Goal: Task Accomplishment & Management: Manage account settings

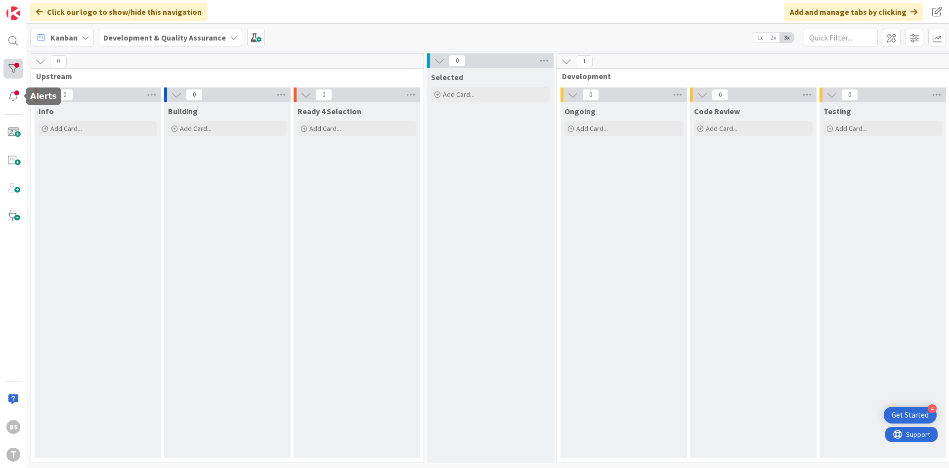
click at [6, 65] on div at bounding box center [13, 69] width 20 height 20
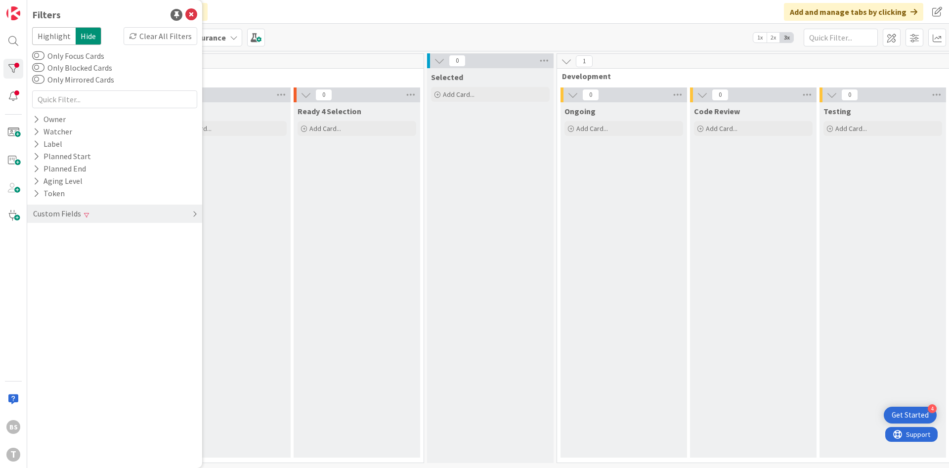
click at [138, 206] on div "Custom Fields" at bounding box center [114, 214] width 175 height 18
click at [96, 237] on div "Priority Clear" at bounding box center [114, 234] width 175 height 12
click at [77, 288] on div "Critical High Medium Low None" at bounding box center [115, 275] width 160 height 64
click at [31, 292] on div "Filters Highlight Hide Clear All Filters Only Focus Cards Only Blocked Cards On…" at bounding box center [114, 234] width 175 height 468
click at [33, 291] on div "Critical High Medium Low None" at bounding box center [114, 274] width 165 height 69
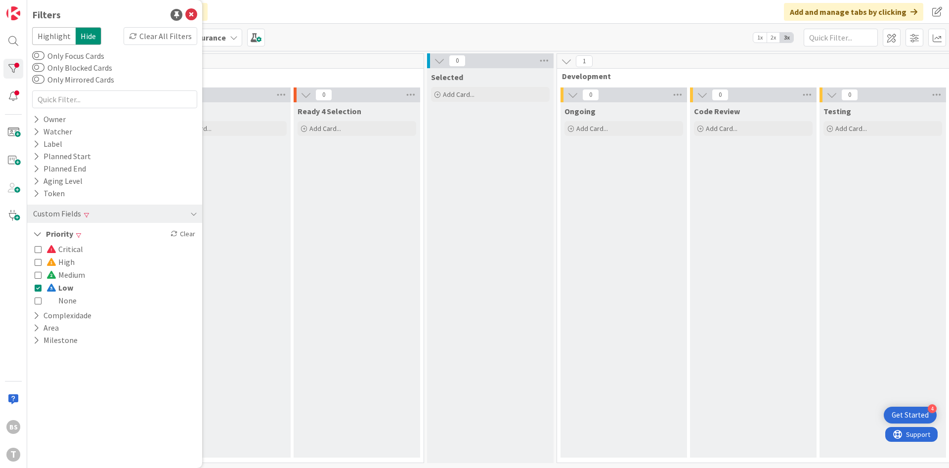
click at [37, 290] on icon at bounding box center [38, 287] width 7 height 7
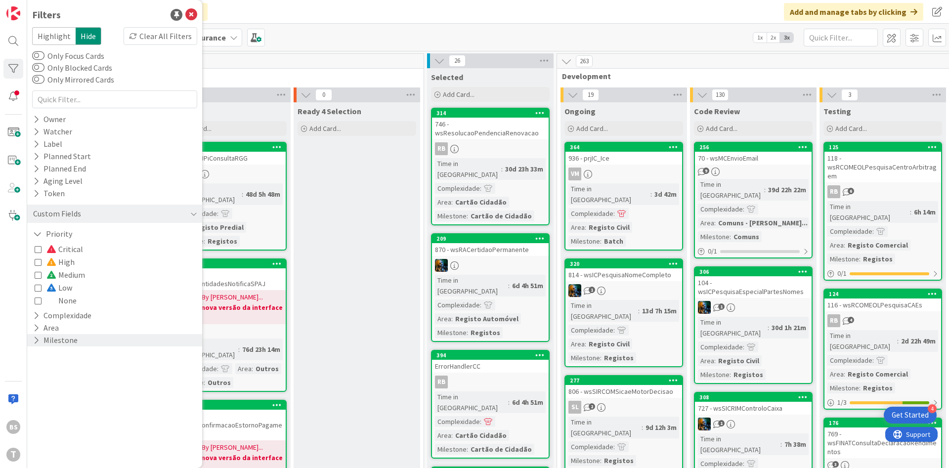
click at [53, 337] on button "Milestone" at bounding box center [55, 340] width 46 height 12
click at [52, 367] on span "Registos" at bounding box center [61, 368] width 30 height 13
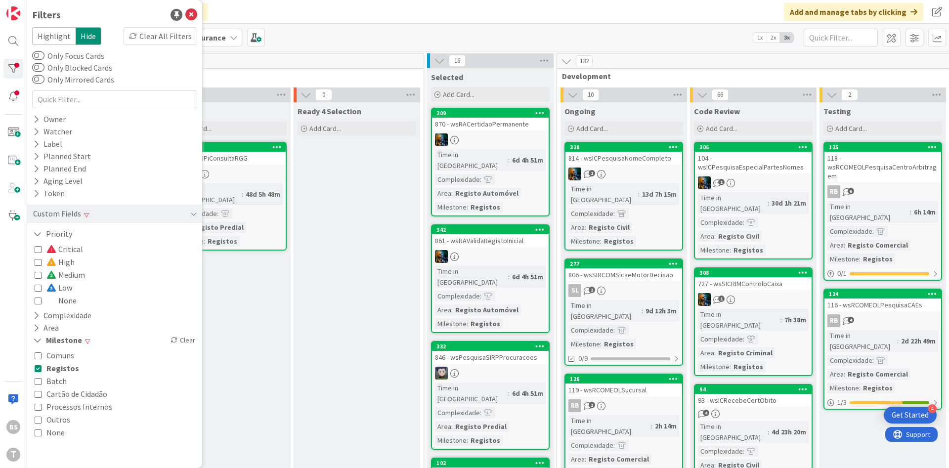
click at [51, 417] on span "Outros" at bounding box center [58, 419] width 24 height 13
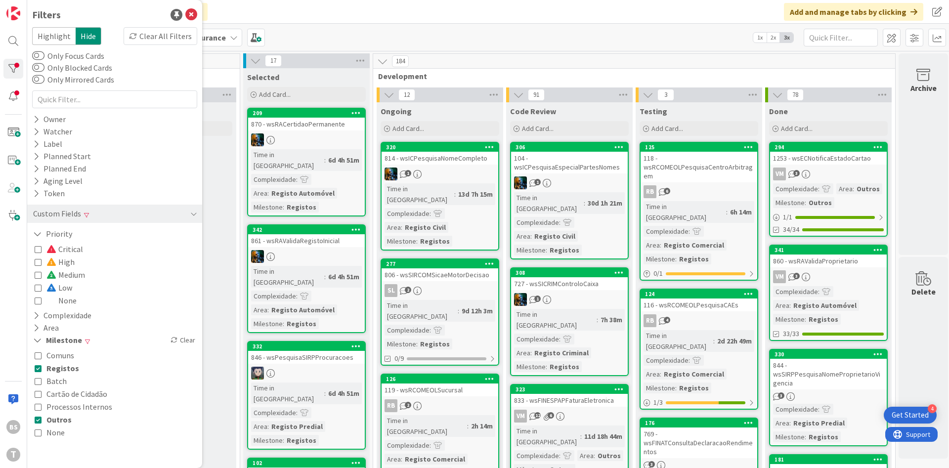
scroll to position [0, 186]
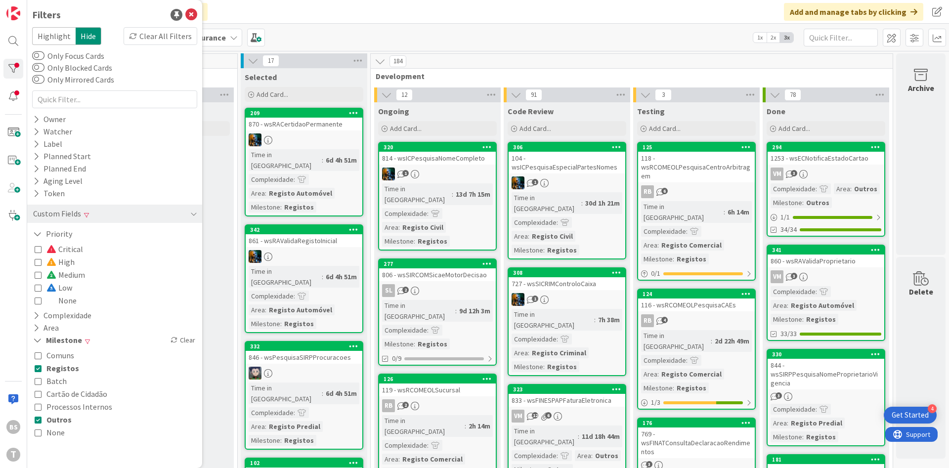
click at [817, 80] on span "Development" at bounding box center [628, 76] width 505 height 10
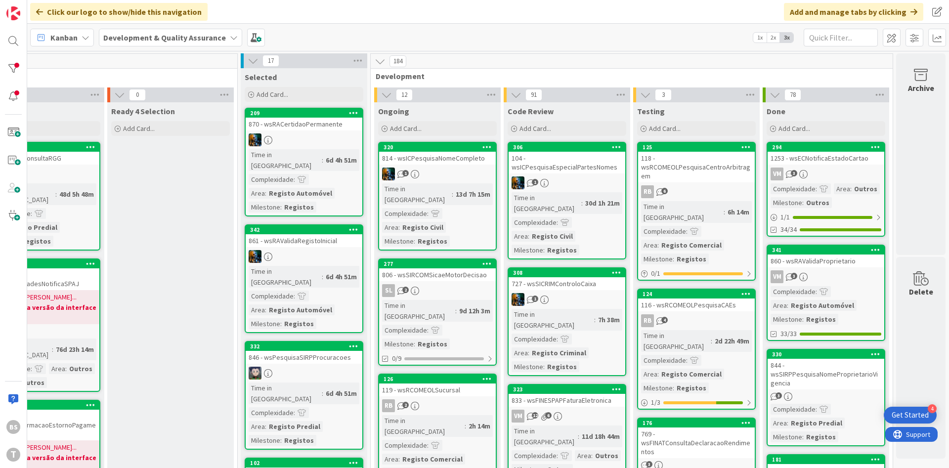
click at [842, 165] on link "294 1253 - wsECNotificaEstadoCartao VM 3 Complexidade : Area : Outros Milestone…" at bounding box center [826, 189] width 119 height 95
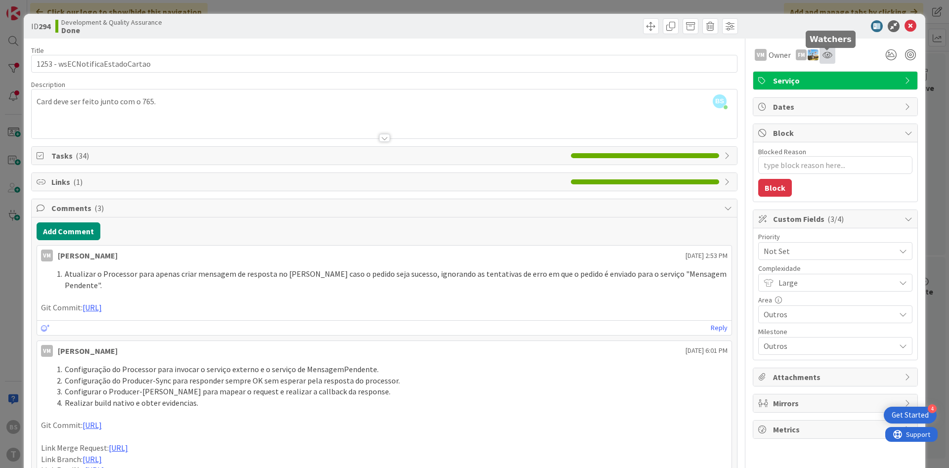
click at [825, 56] on icon at bounding box center [827, 55] width 10 height 8
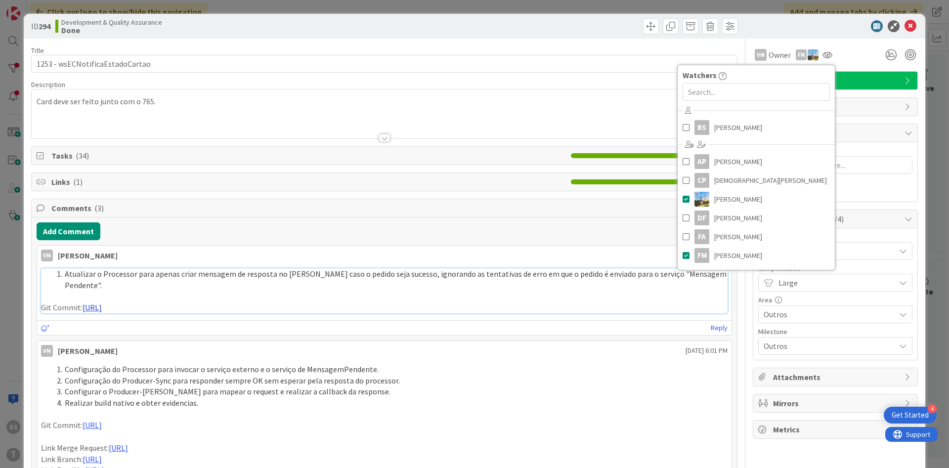
click at [102, 302] on link "[URL]" at bounding box center [92, 307] width 19 height 10
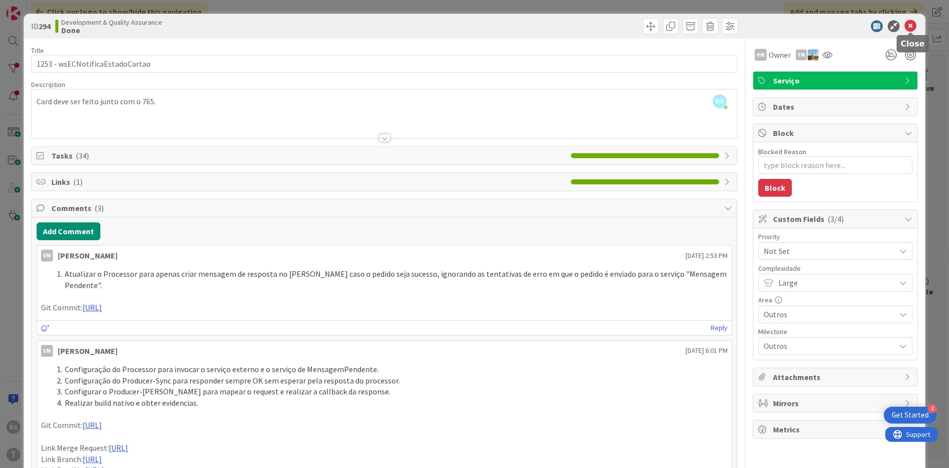
click at [910, 23] on icon at bounding box center [910, 26] width 12 height 12
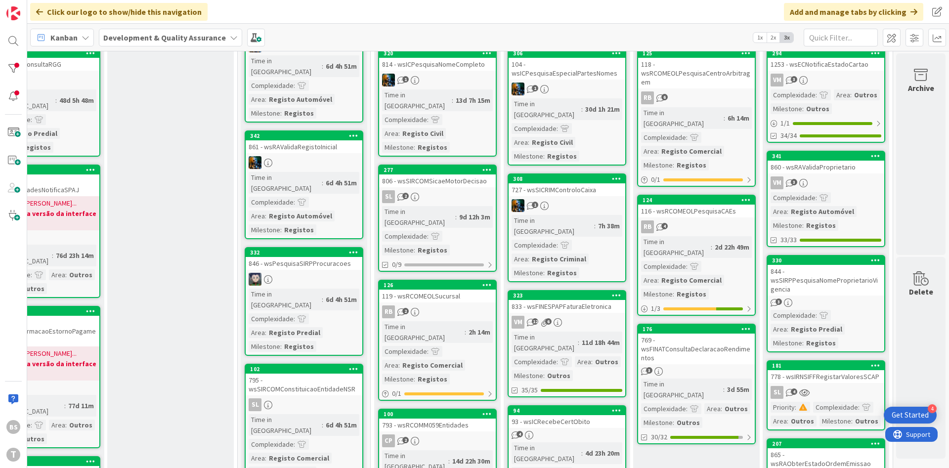
scroll to position [0, 186]
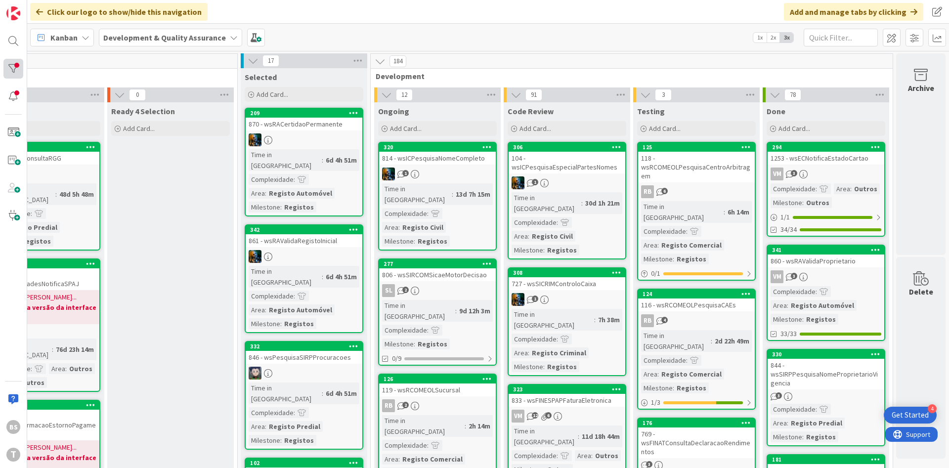
click at [22, 61] on div at bounding box center [13, 69] width 20 height 20
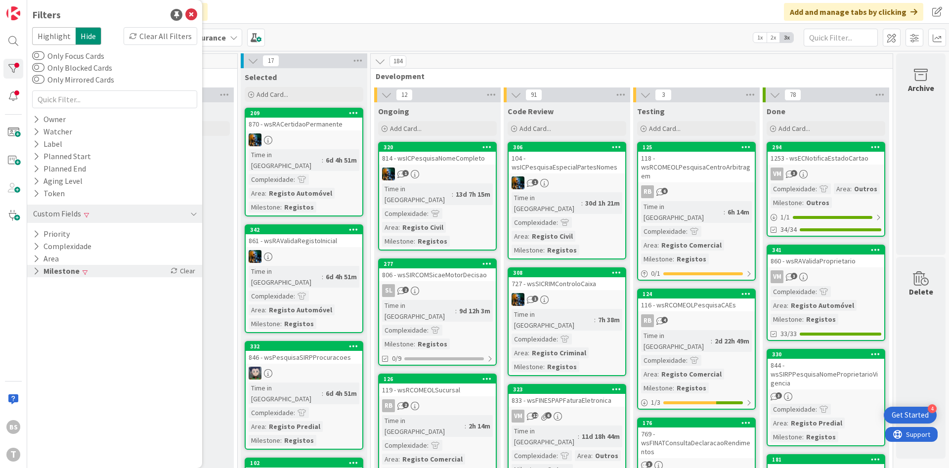
click at [115, 276] on div "Milestone Clear" at bounding box center [114, 271] width 175 height 12
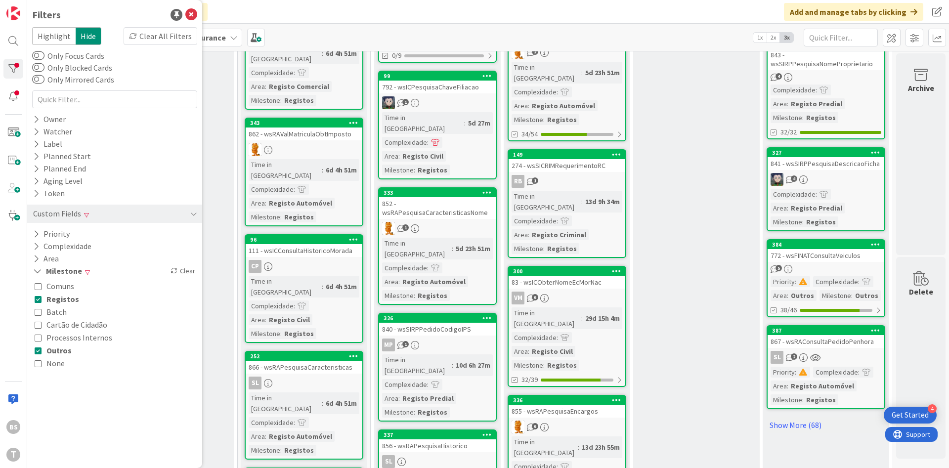
scroll to position [713, 186]
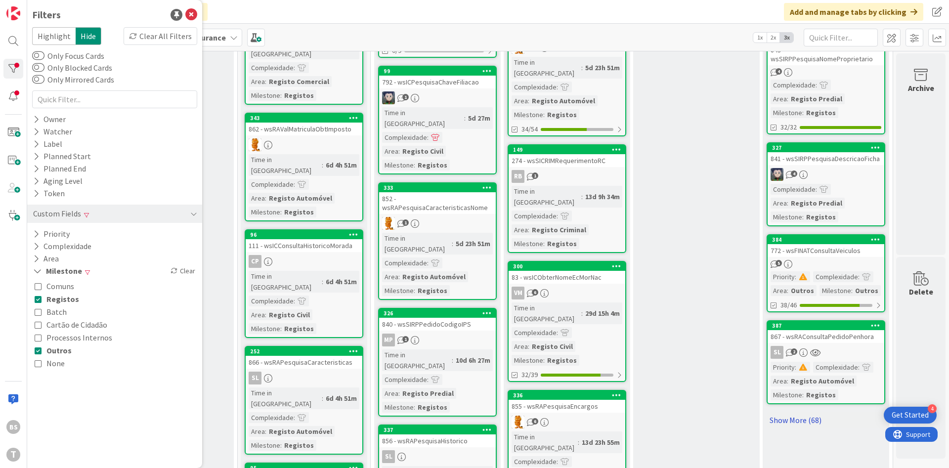
click at [790, 421] on link "Show More (68)" at bounding box center [826, 420] width 119 height 16
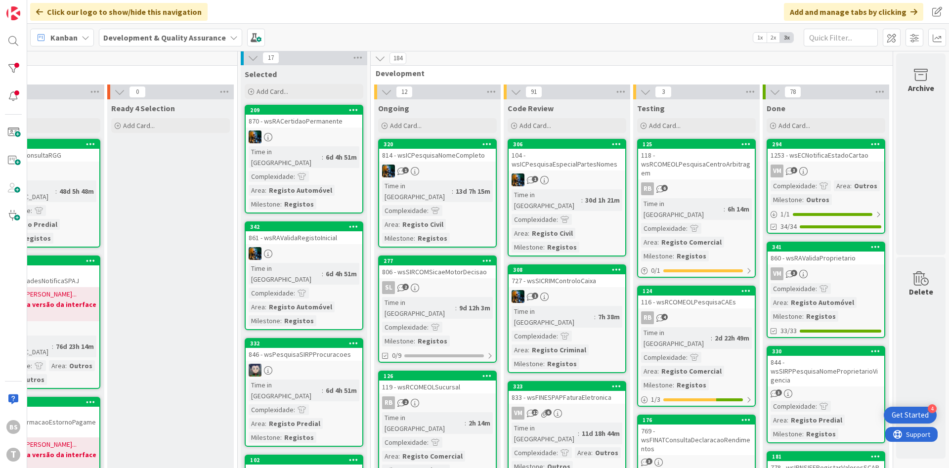
scroll to position [0, 186]
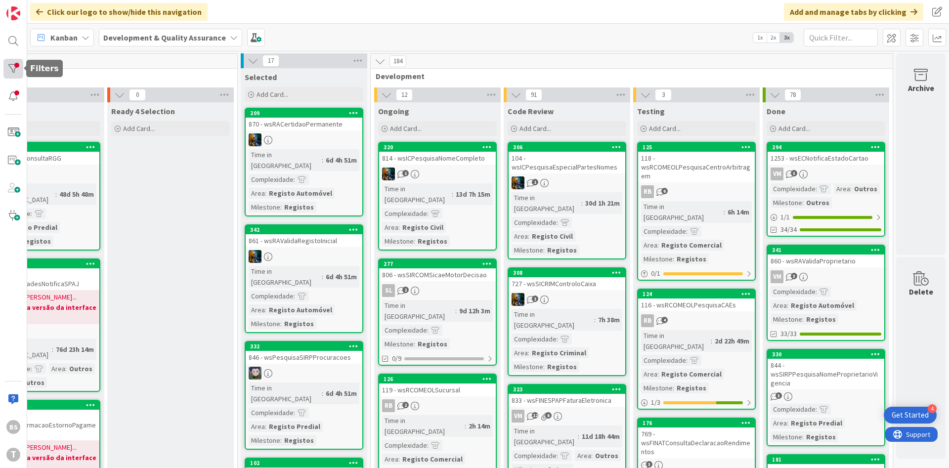
click at [14, 64] on div at bounding box center [13, 69] width 20 height 20
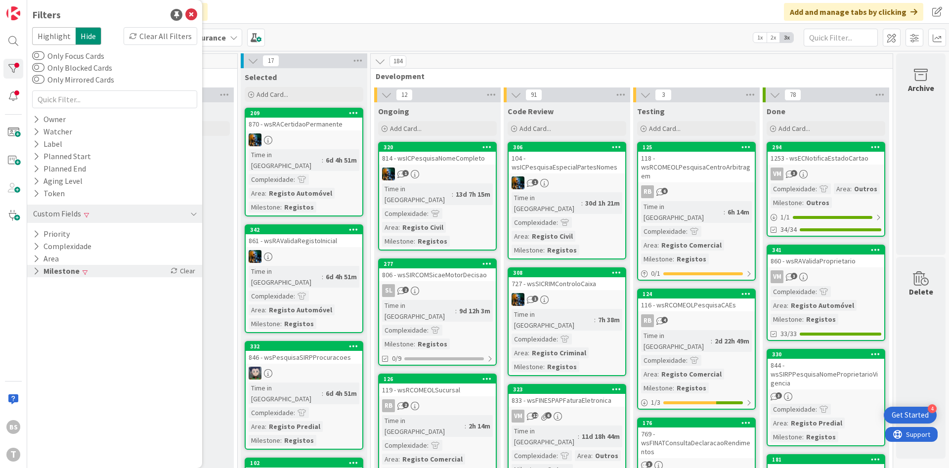
click at [113, 274] on div "Milestone Clear" at bounding box center [114, 271] width 175 height 12
click at [837, 162] on div "1253 - wsECNotificaEstadoCartao" at bounding box center [825, 158] width 117 height 13
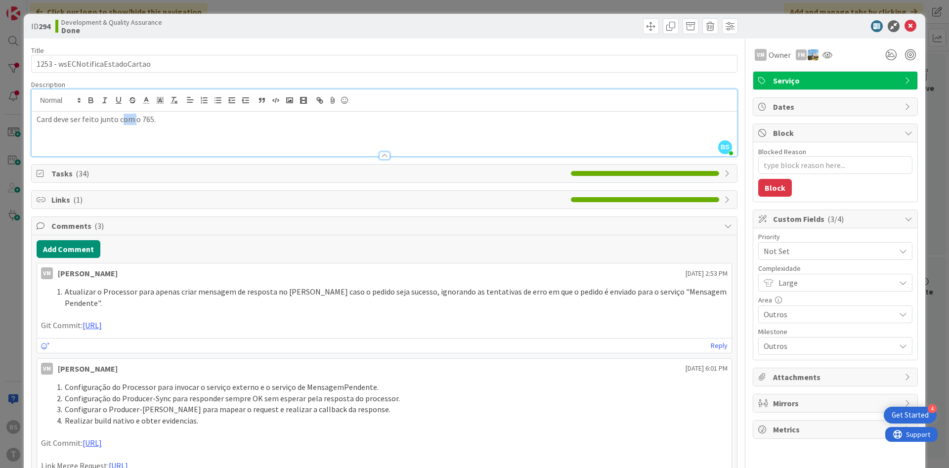
drag, startPoint x: 124, startPoint y: 108, endPoint x: 135, endPoint y: 108, distance: 11.4
click at [135, 112] on div "Card deve ser feito junto com o 765." at bounding box center [384, 134] width 705 height 44
click at [153, 120] on p "Card deve ser feito junto com o 765." at bounding box center [384, 119] width 695 height 11
click at [912, 26] on icon at bounding box center [910, 26] width 12 height 12
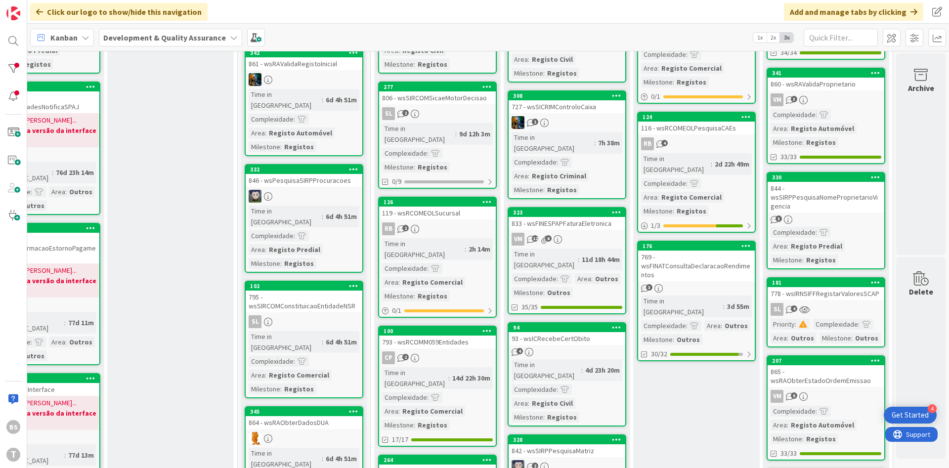
scroll to position [178, 186]
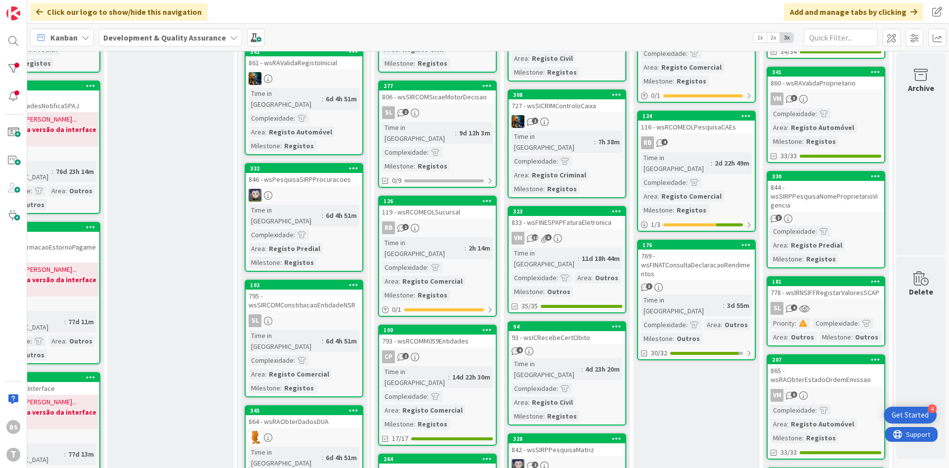
click at [851, 96] on div "VM 3" at bounding box center [825, 98] width 117 height 13
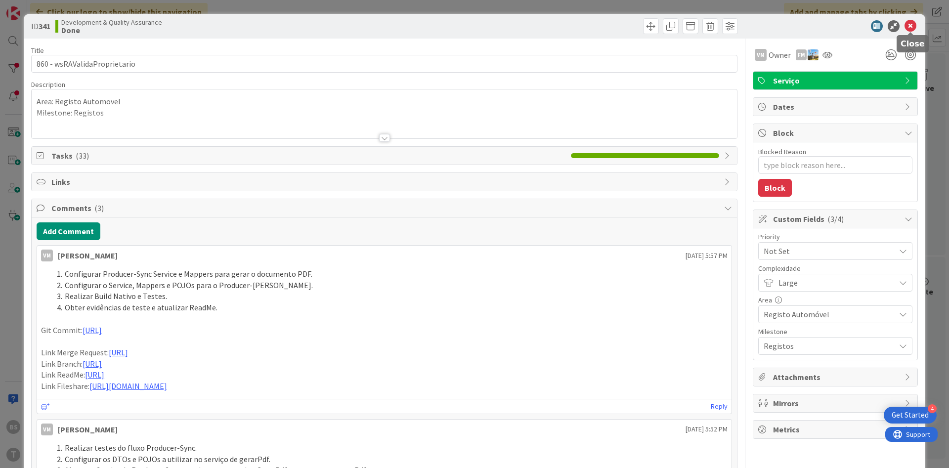
click at [913, 30] on icon at bounding box center [910, 26] width 12 height 12
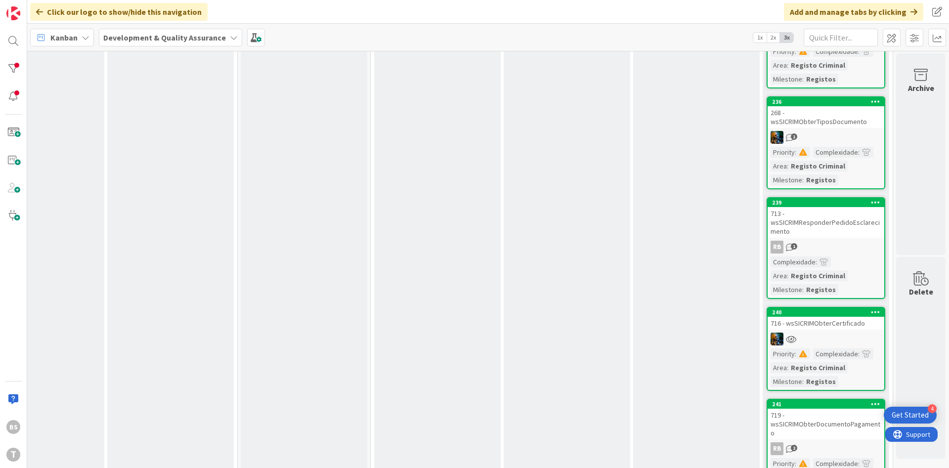
scroll to position [7235, 186]
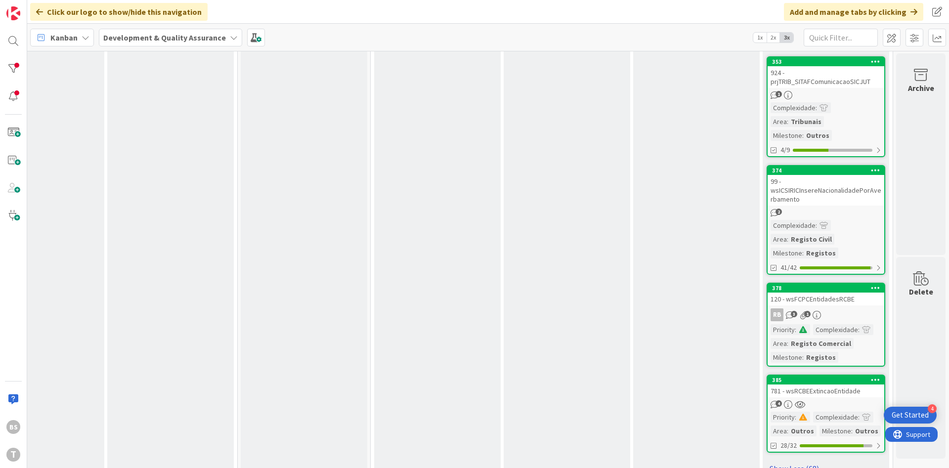
click at [795, 461] on link "Show Less (68)" at bounding box center [826, 469] width 119 height 16
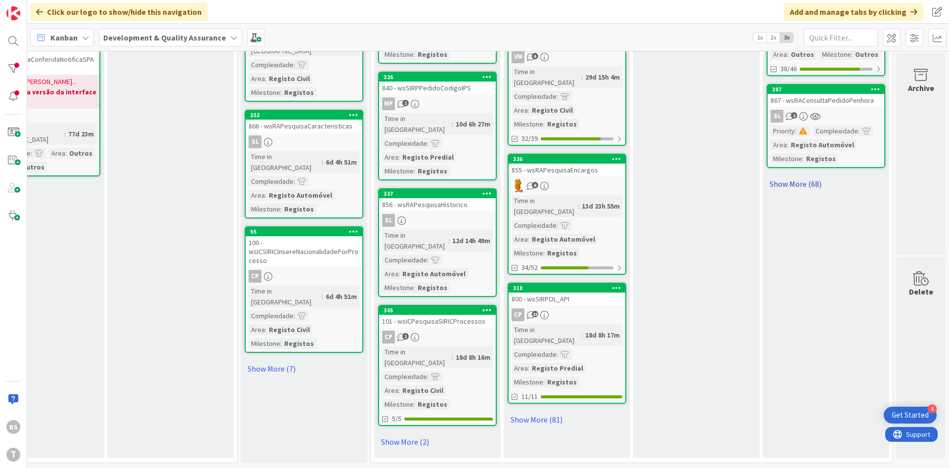
scroll to position [831, 186]
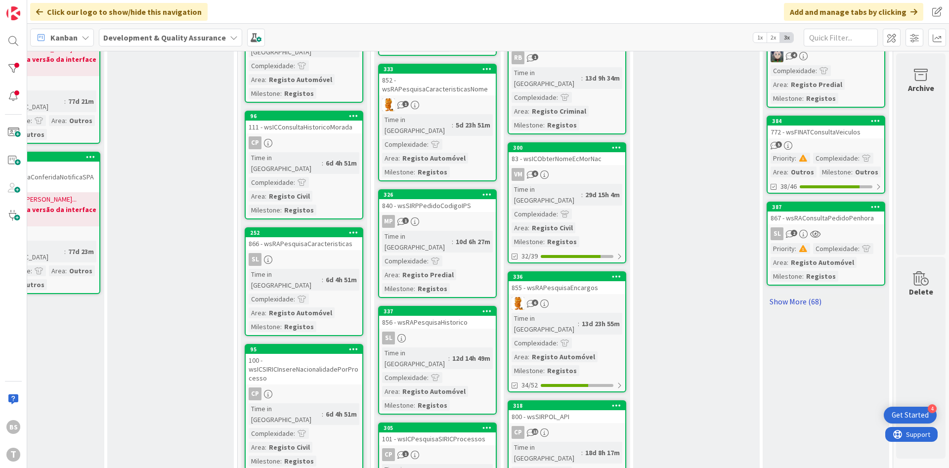
click at [799, 308] on link "Show More (68)" at bounding box center [826, 302] width 119 height 16
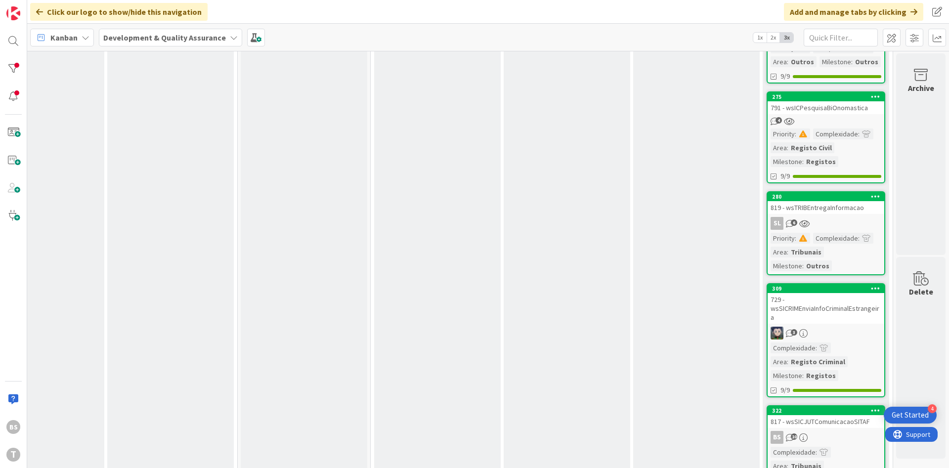
scroll to position [7235, 186]
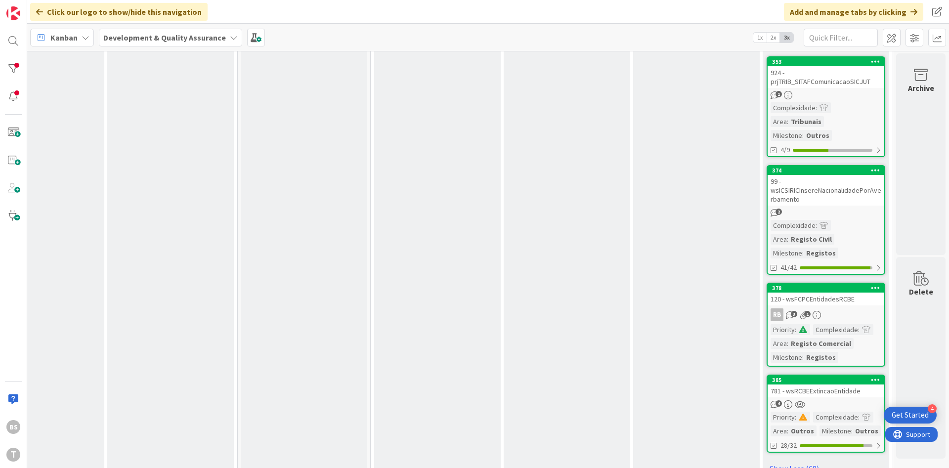
click at [801, 384] on div "781 - wsRCBEExtincaoEntidade" at bounding box center [825, 390] width 117 height 13
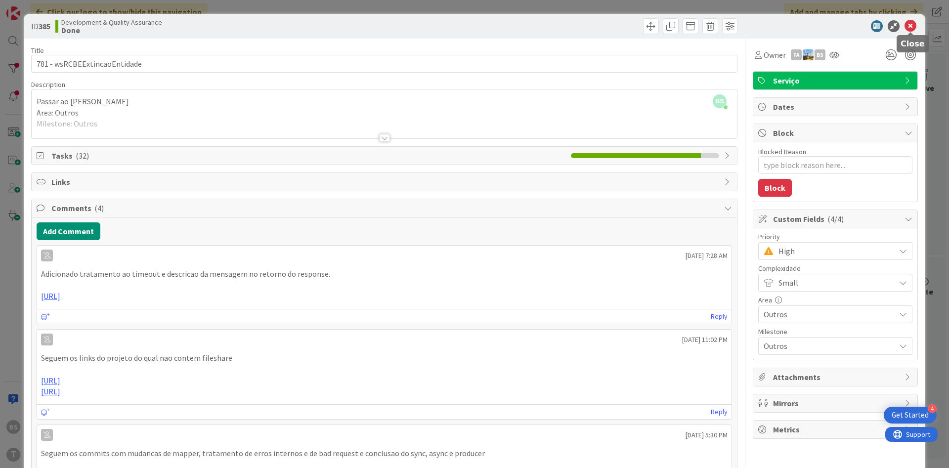
click at [906, 23] on icon at bounding box center [910, 26] width 12 height 12
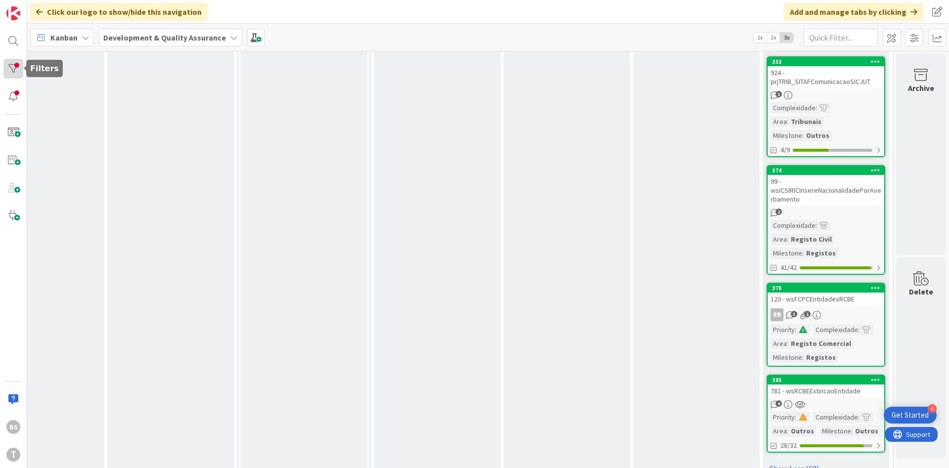
click at [11, 66] on div at bounding box center [13, 69] width 20 height 20
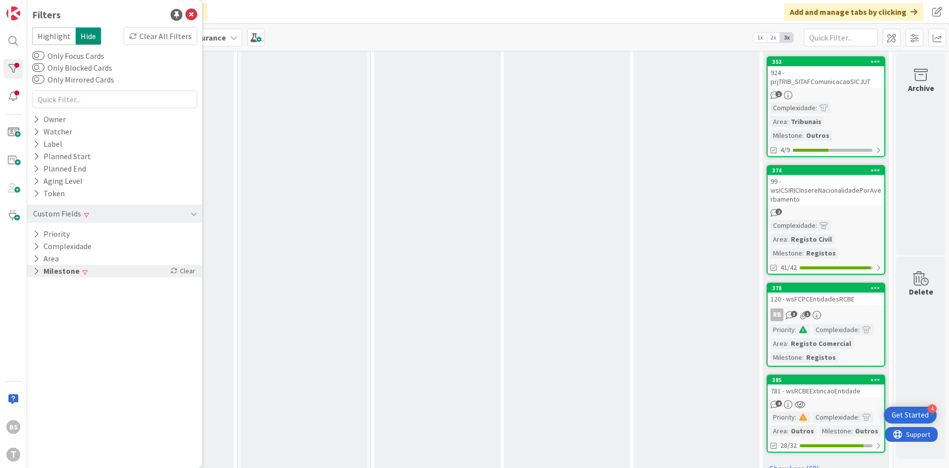
click at [71, 269] on button "Milestone" at bounding box center [56, 271] width 48 height 12
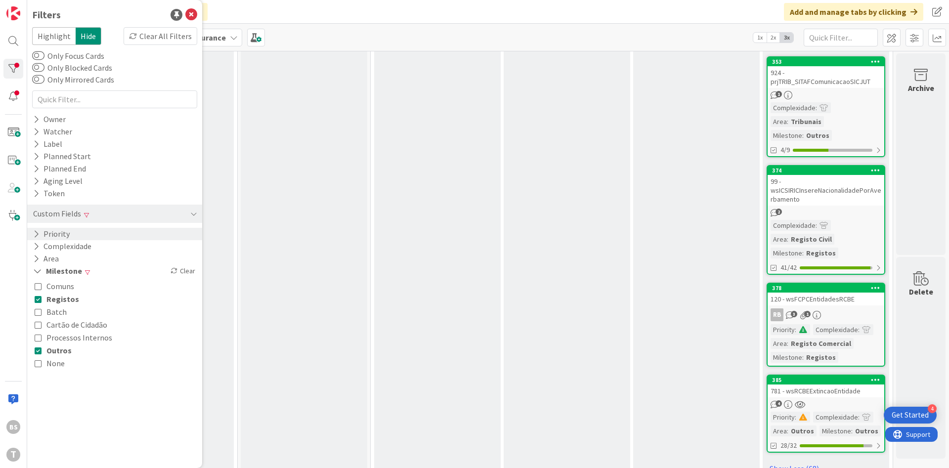
click at [72, 238] on div "Priority" at bounding box center [114, 234] width 175 height 12
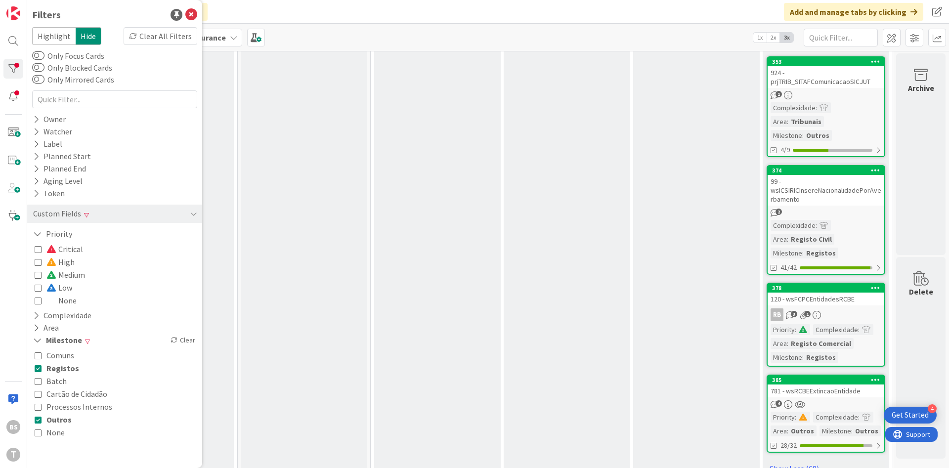
click at [54, 301] on span "None" at bounding box center [61, 300] width 30 height 13
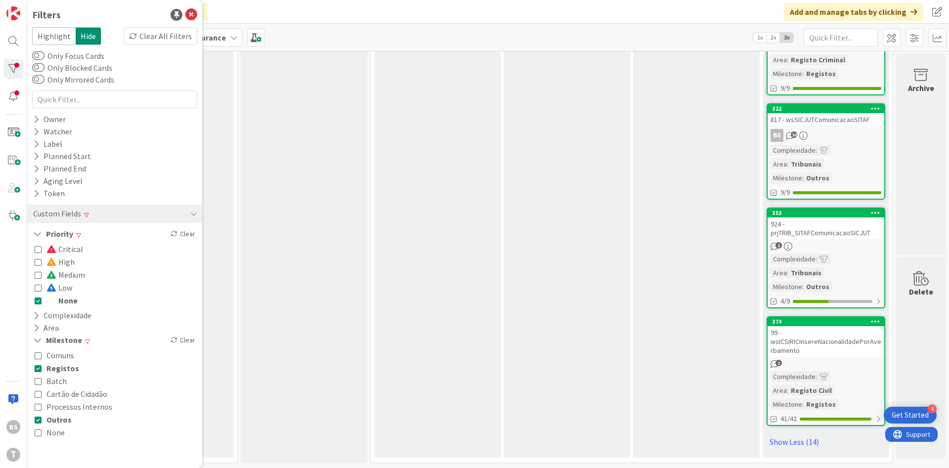
scroll to position [2183, 186]
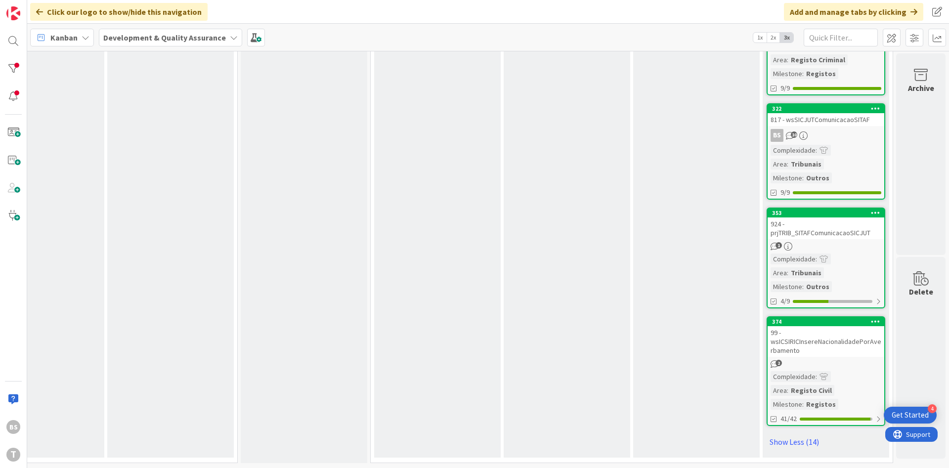
click at [806, 347] on div "99 - wsICSIRICInsereNacionalidadePorAverbamento" at bounding box center [825, 341] width 117 height 31
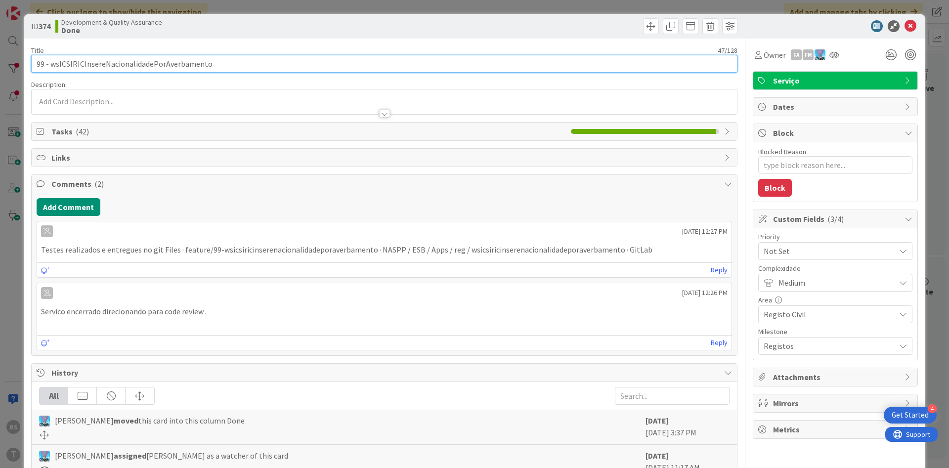
click at [247, 66] on input "99 - wsICSIRICInsereNacionalidadePorAverbamento" at bounding box center [384, 64] width 706 height 18
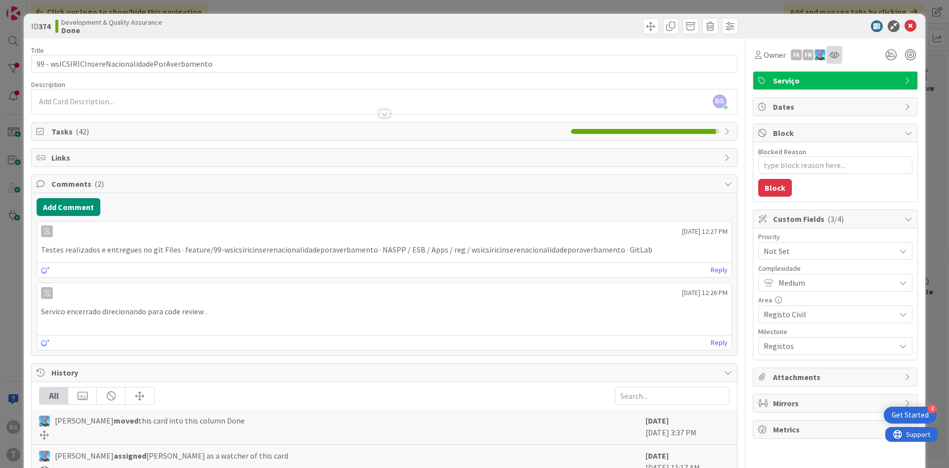
click at [836, 60] on div at bounding box center [834, 55] width 16 height 18
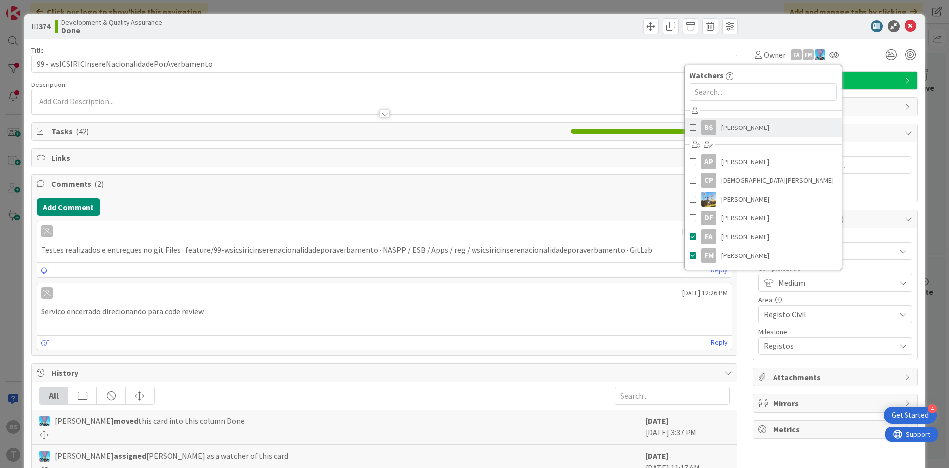
click at [755, 126] on span "[PERSON_NAME]" at bounding box center [745, 127] width 48 height 15
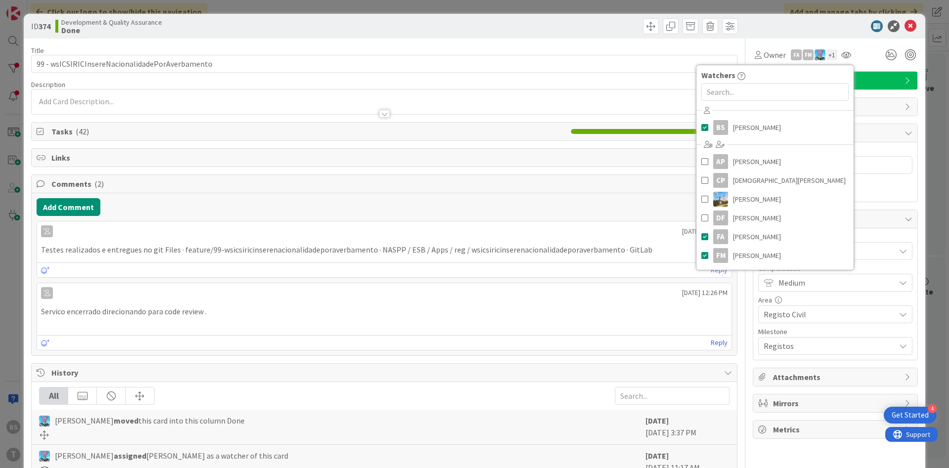
click at [635, 312] on p "Servico encerrado direcionando para code review ." at bounding box center [384, 311] width 686 height 11
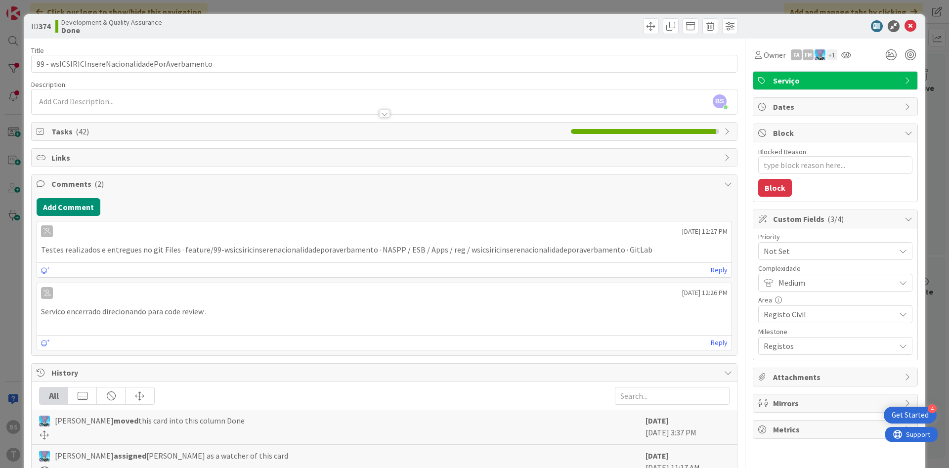
click at [818, 258] on div "Not Set" at bounding box center [835, 251] width 154 height 18
click at [803, 342] on span "Low" at bounding box center [849, 346] width 115 height 15
click at [912, 25] on icon at bounding box center [910, 26] width 12 height 12
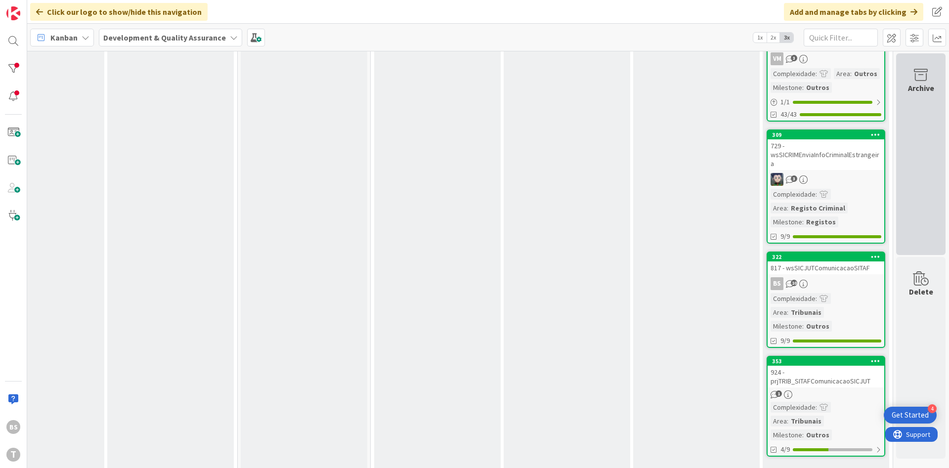
scroll to position [2006, 186]
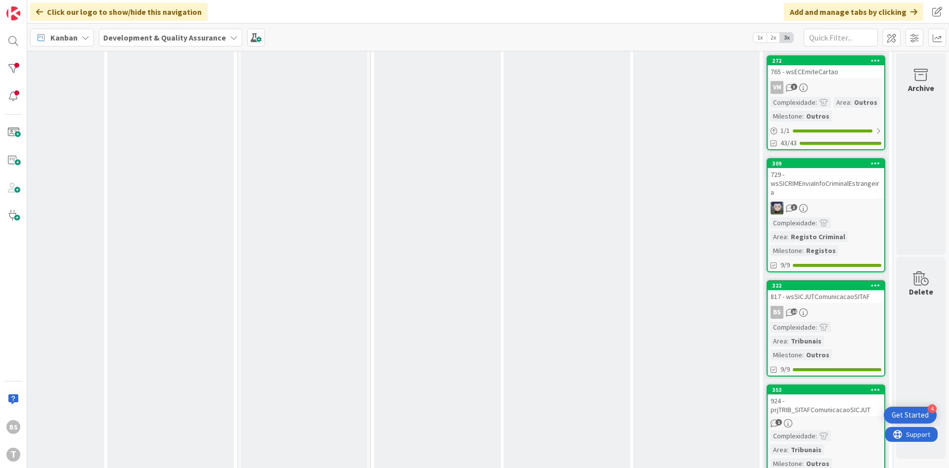
click at [831, 189] on div "729 - wsSICRIMEnviaInfoCriminalEstrangeira" at bounding box center [825, 183] width 117 height 31
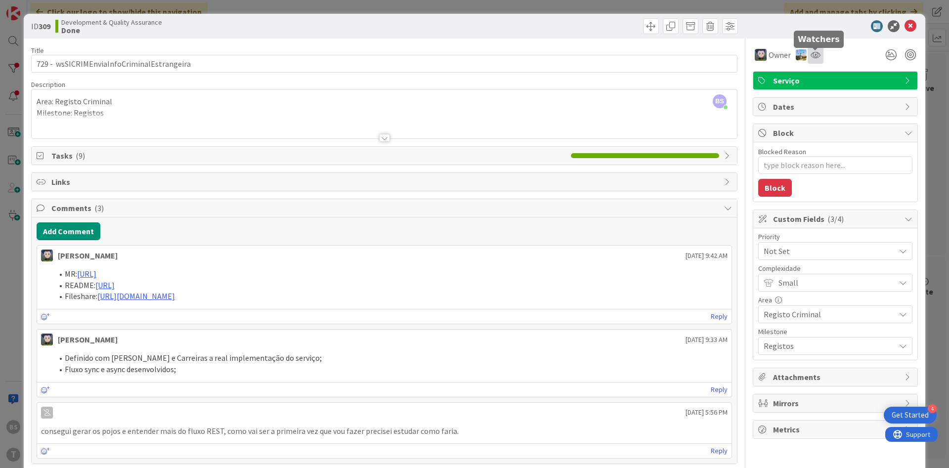
click at [810, 52] on icon at bounding box center [815, 55] width 10 height 8
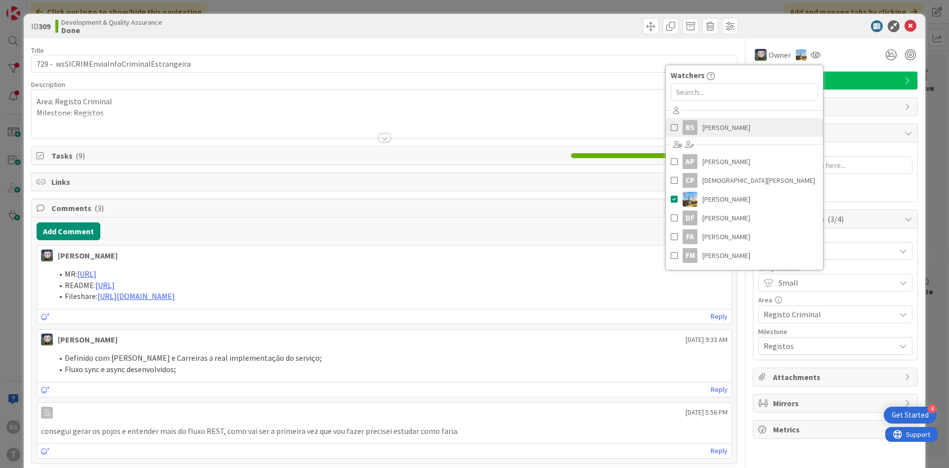
click at [723, 132] on span "[PERSON_NAME]" at bounding box center [726, 127] width 48 height 15
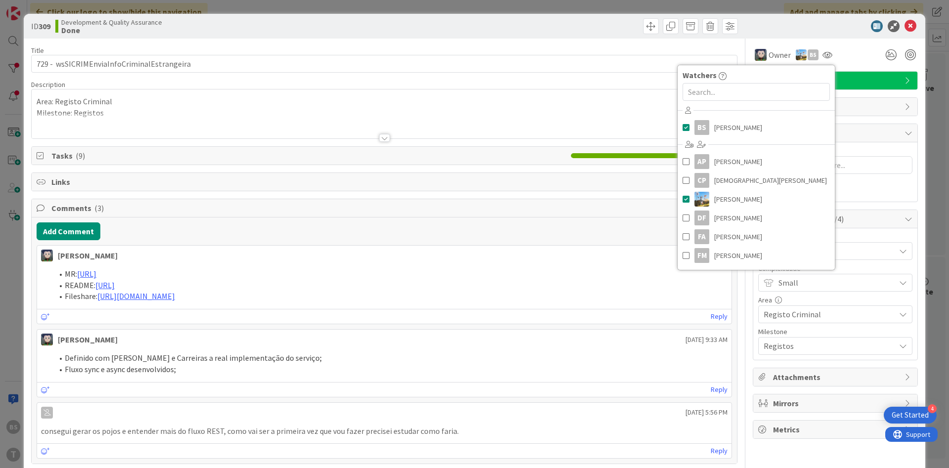
click at [626, 120] on div at bounding box center [384, 125] width 705 height 25
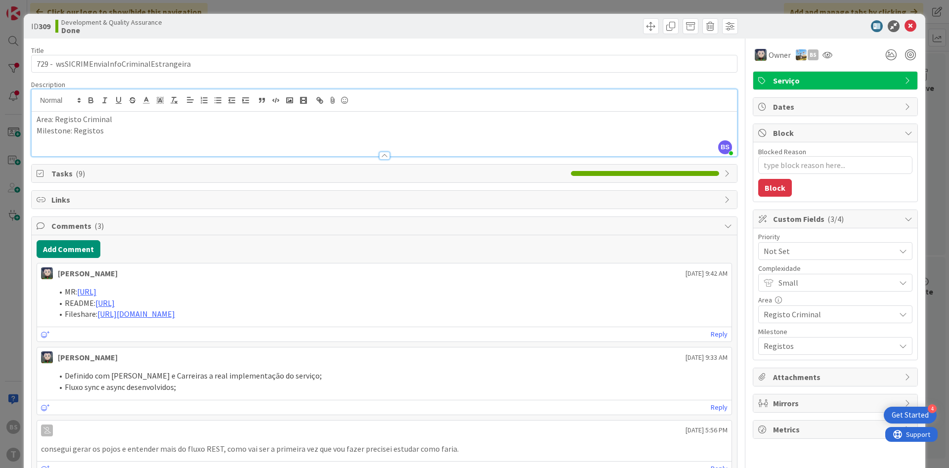
click at [798, 254] on span "Not Set" at bounding box center [827, 251] width 127 height 14
click at [793, 340] on span "Low" at bounding box center [849, 346] width 115 height 15
click at [913, 25] on icon at bounding box center [910, 26] width 12 height 12
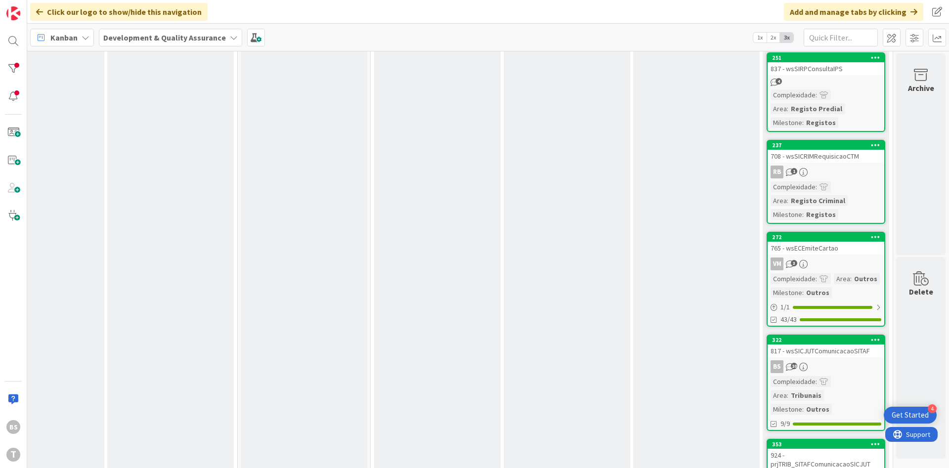
scroll to position [1825, 186]
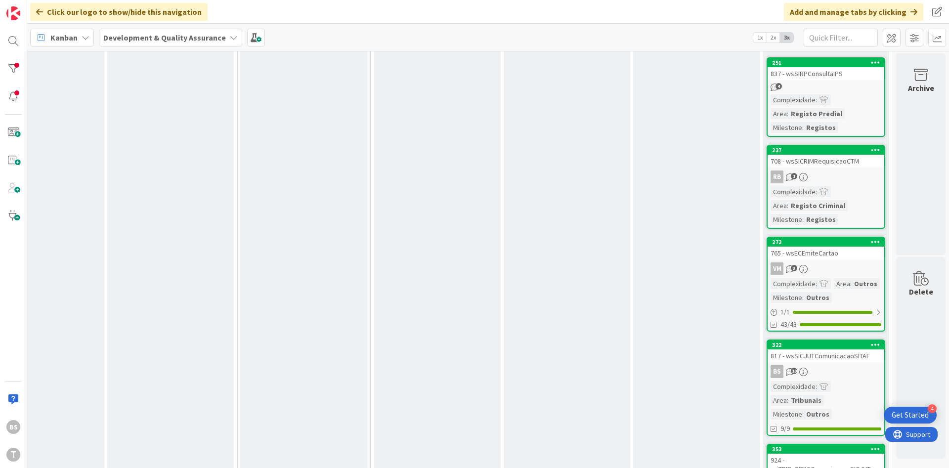
click at [833, 254] on div "765 - wsECEmiteCartao" at bounding box center [825, 253] width 117 height 13
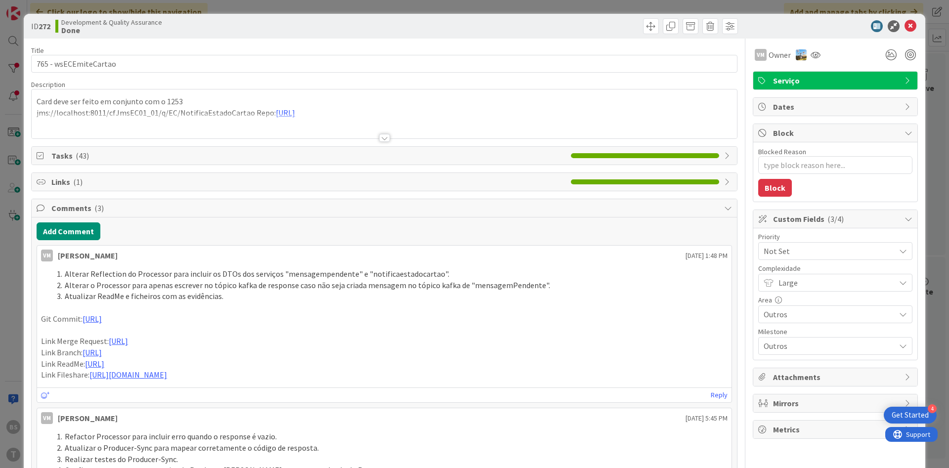
click at [806, 256] on span "Not Set" at bounding box center [827, 251] width 127 height 14
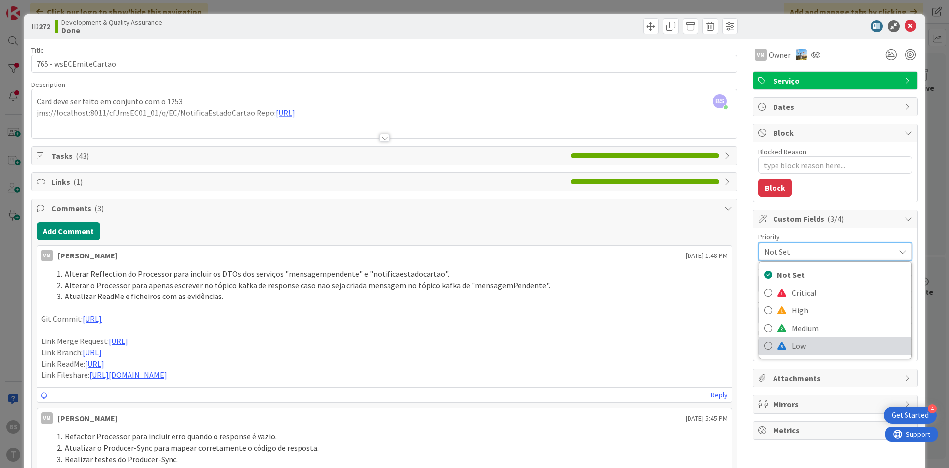
click at [809, 349] on span "Low" at bounding box center [849, 346] width 115 height 15
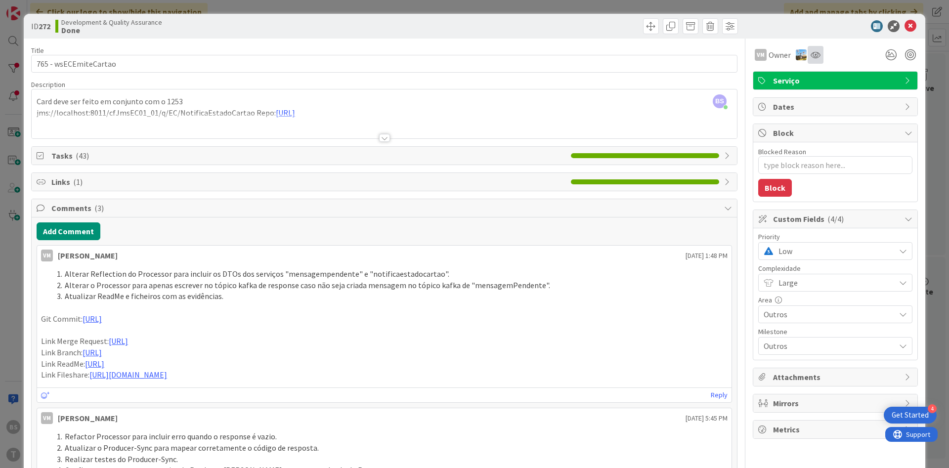
click at [822, 57] on div at bounding box center [816, 55] width 16 height 18
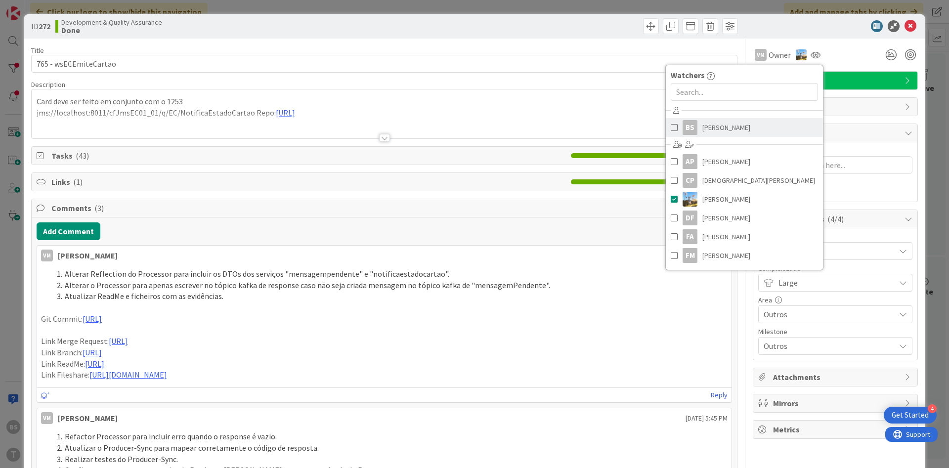
click at [726, 124] on span "[PERSON_NAME]" at bounding box center [726, 127] width 48 height 15
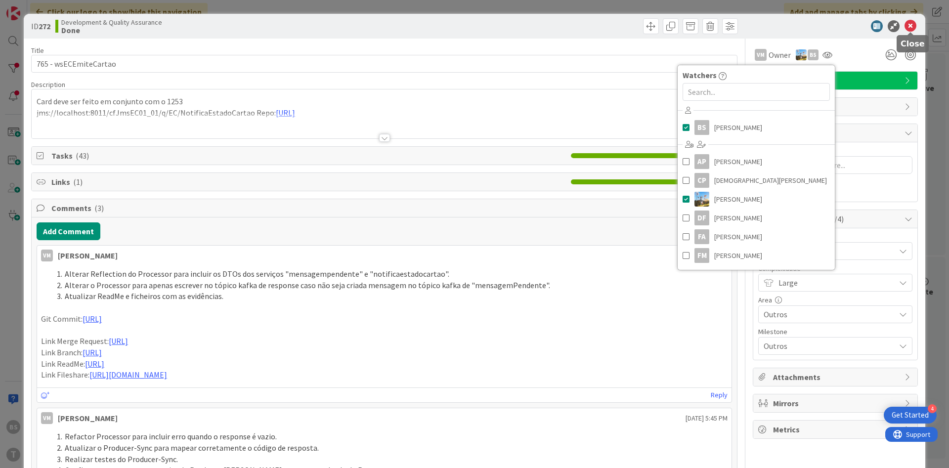
click at [907, 27] on icon at bounding box center [910, 26] width 12 height 12
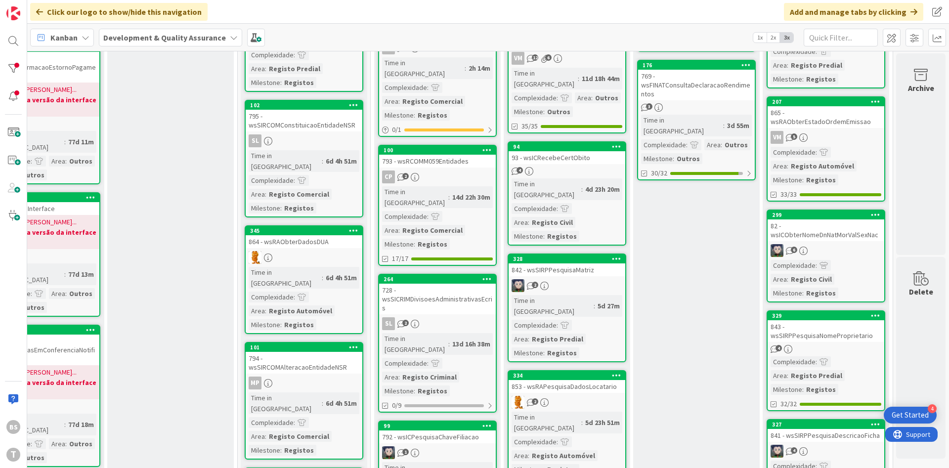
scroll to position [121, 186]
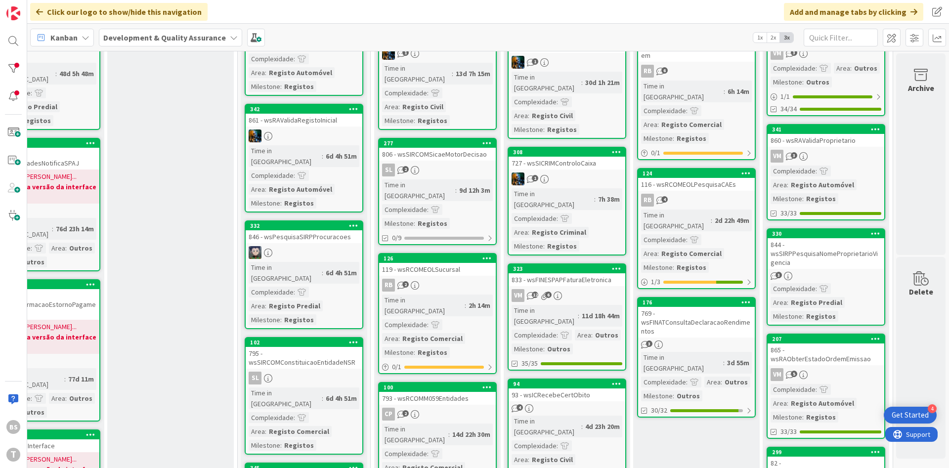
click at [848, 151] on div "VM 3" at bounding box center [825, 156] width 117 height 13
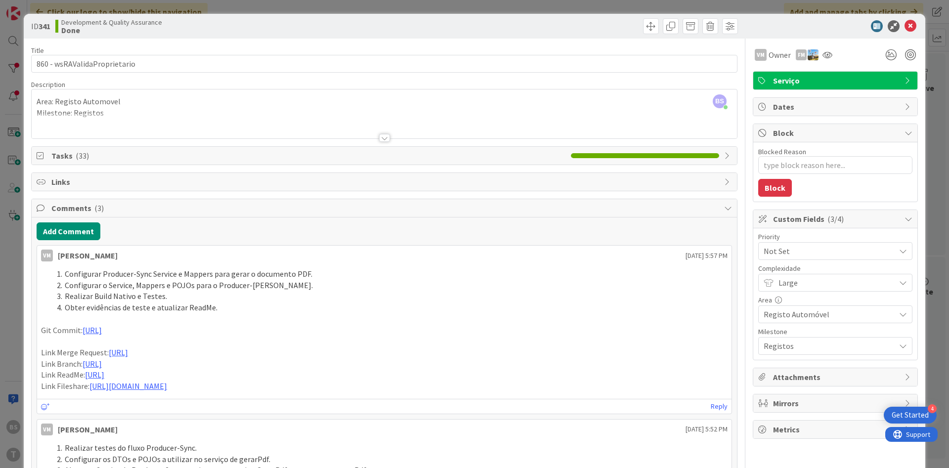
click at [789, 253] on span "Not Set" at bounding box center [827, 251] width 127 height 14
click at [804, 353] on span "Low" at bounding box center [849, 346] width 115 height 15
click at [911, 26] on icon at bounding box center [910, 26] width 12 height 12
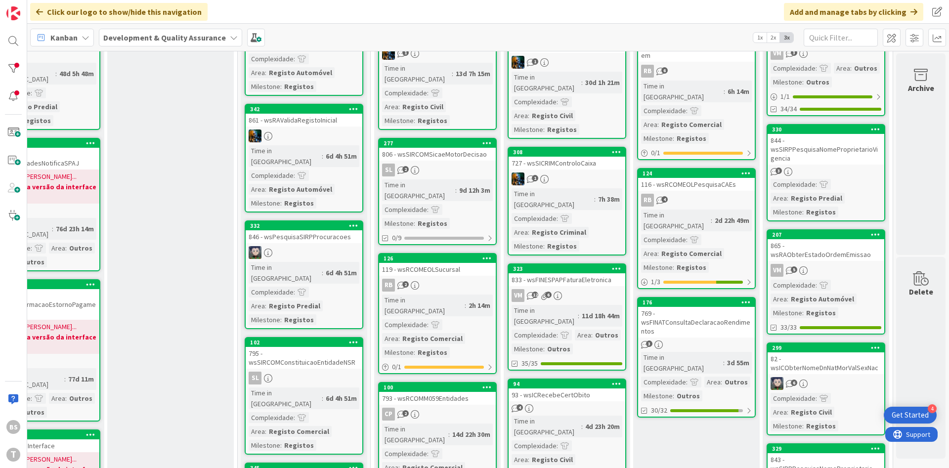
click at [13, 55] on div "BS T" at bounding box center [13, 234] width 27 height 468
click at [12, 62] on div at bounding box center [13, 69] width 20 height 20
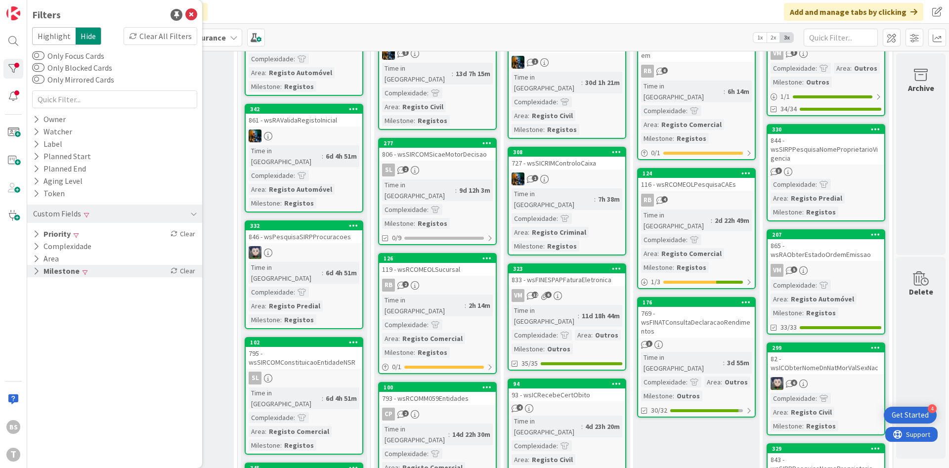
click at [86, 272] on div "Milestone Clear" at bounding box center [114, 271] width 175 height 12
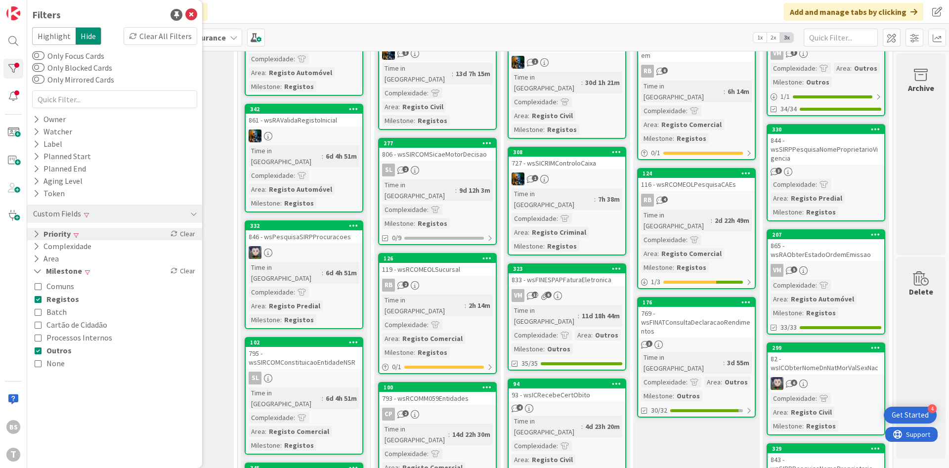
click at [113, 234] on div "Priority Clear" at bounding box center [114, 234] width 175 height 12
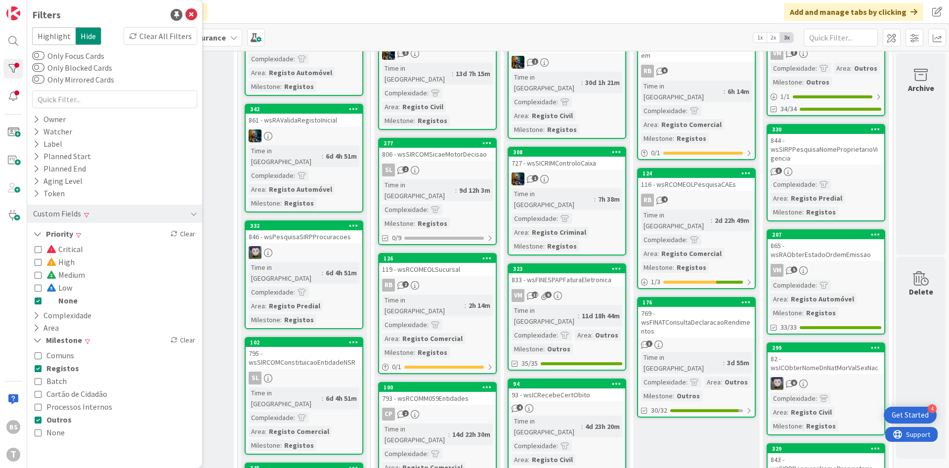
click at [52, 288] on span at bounding box center [52, 288] width 12 height 8
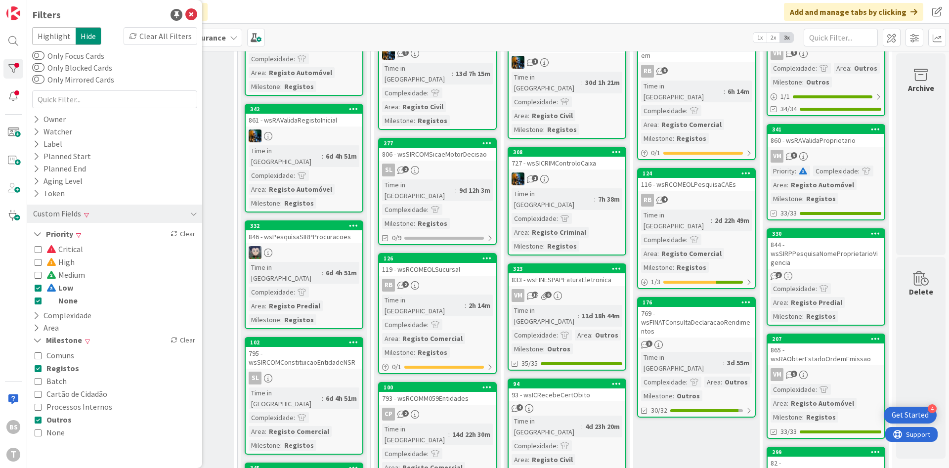
click at [40, 302] on icon at bounding box center [38, 300] width 7 height 7
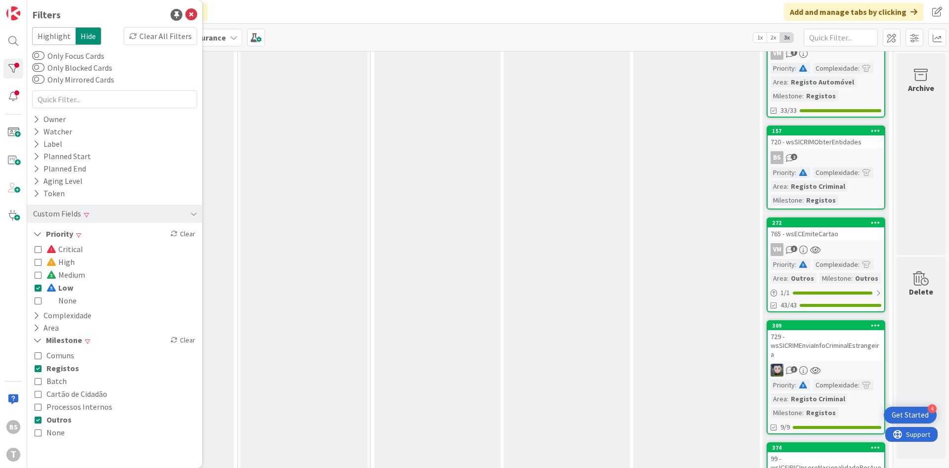
click at [557, 304] on div "Code Review Add Card..." at bounding box center [567, 271] width 127 height 578
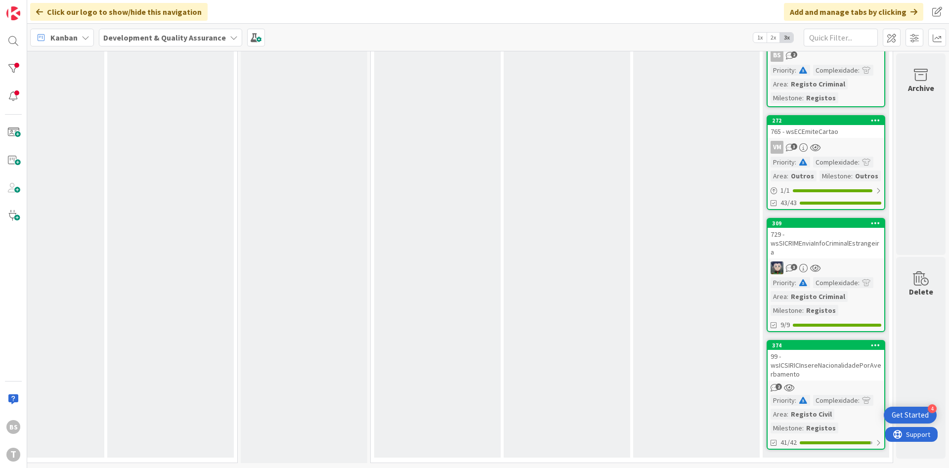
scroll to position [0, 186]
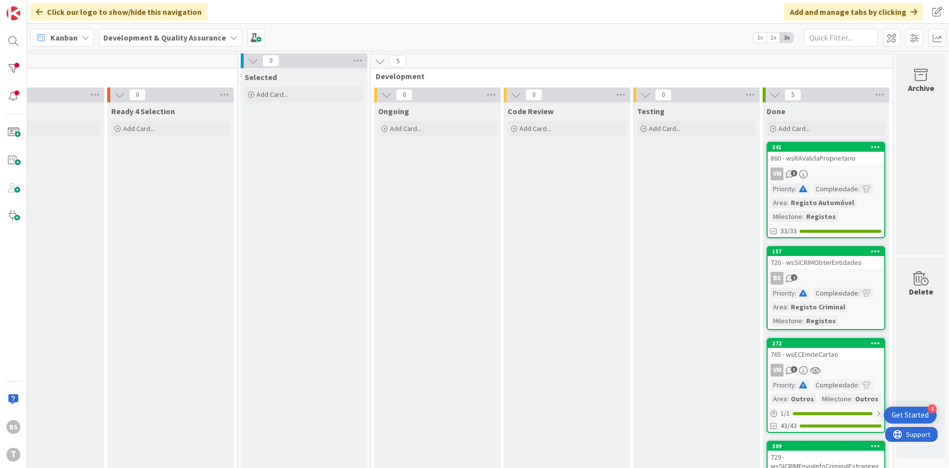
click at [832, 156] on div "860 - wsRAValidaProprietario" at bounding box center [825, 158] width 117 height 13
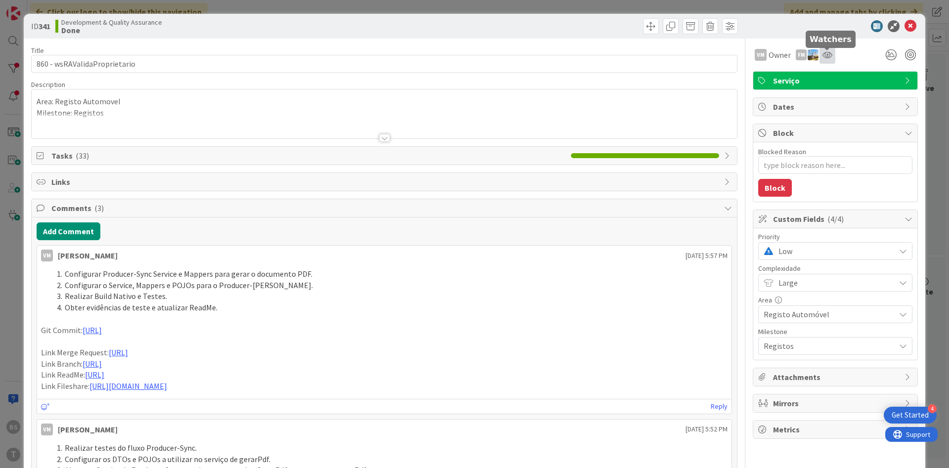
click at [827, 54] on icon at bounding box center [827, 55] width 10 height 8
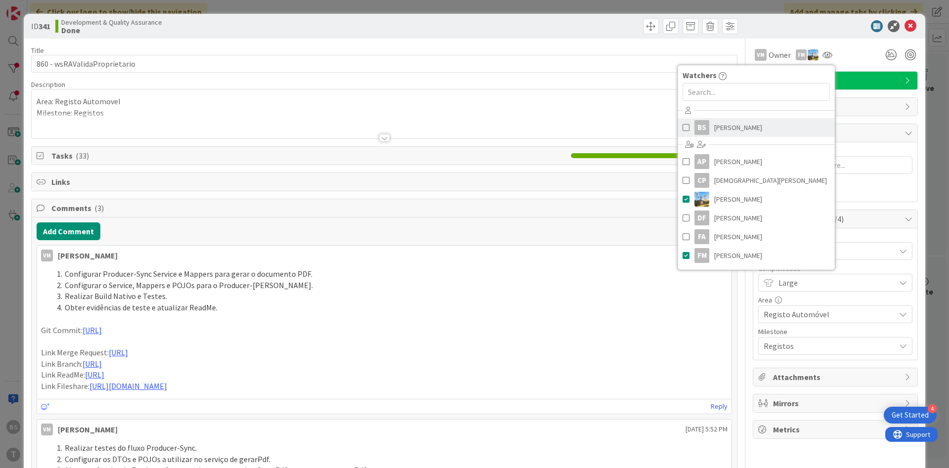
click at [717, 129] on span "[PERSON_NAME]" at bounding box center [738, 127] width 48 height 15
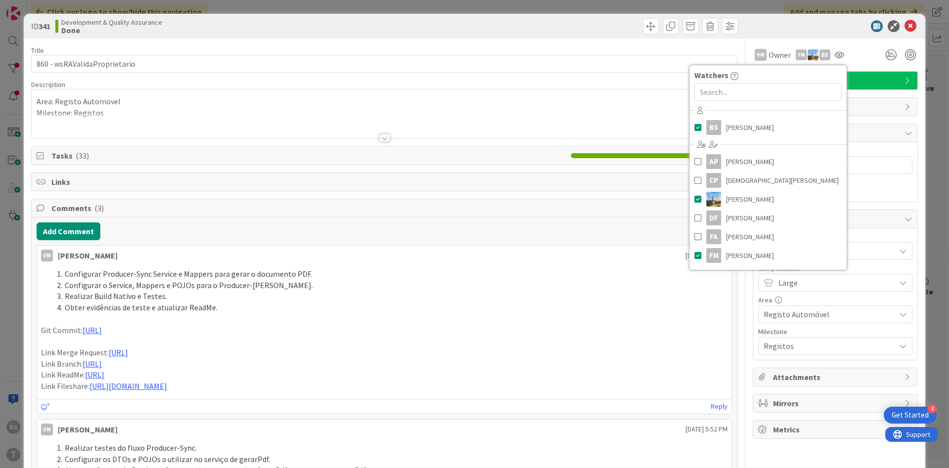
click at [809, 32] on div at bounding box center [830, 26] width 175 height 12
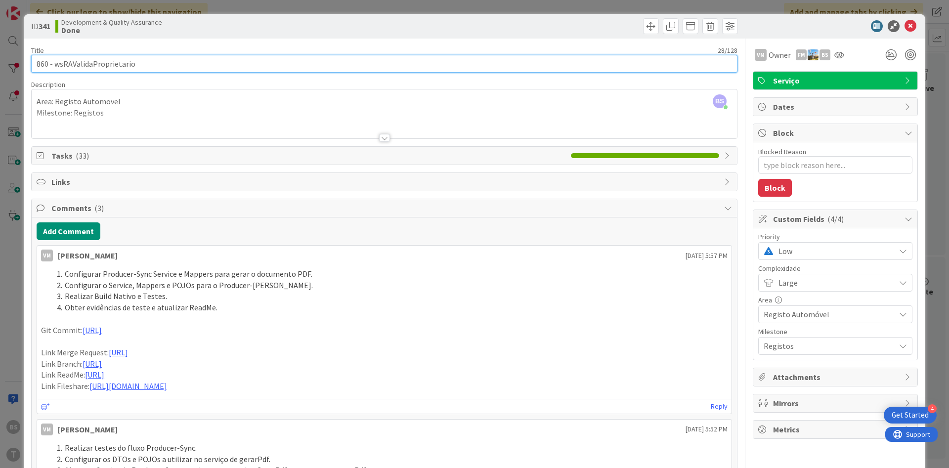
click at [136, 63] on input "860 - wsRAValidaProprietario" at bounding box center [384, 64] width 706 height 18
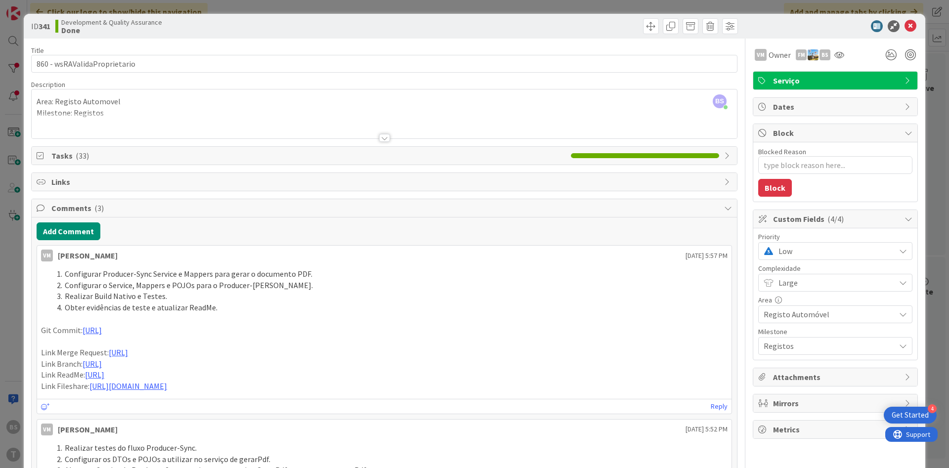
type textarea "x"
